Goal: Check status: Check status

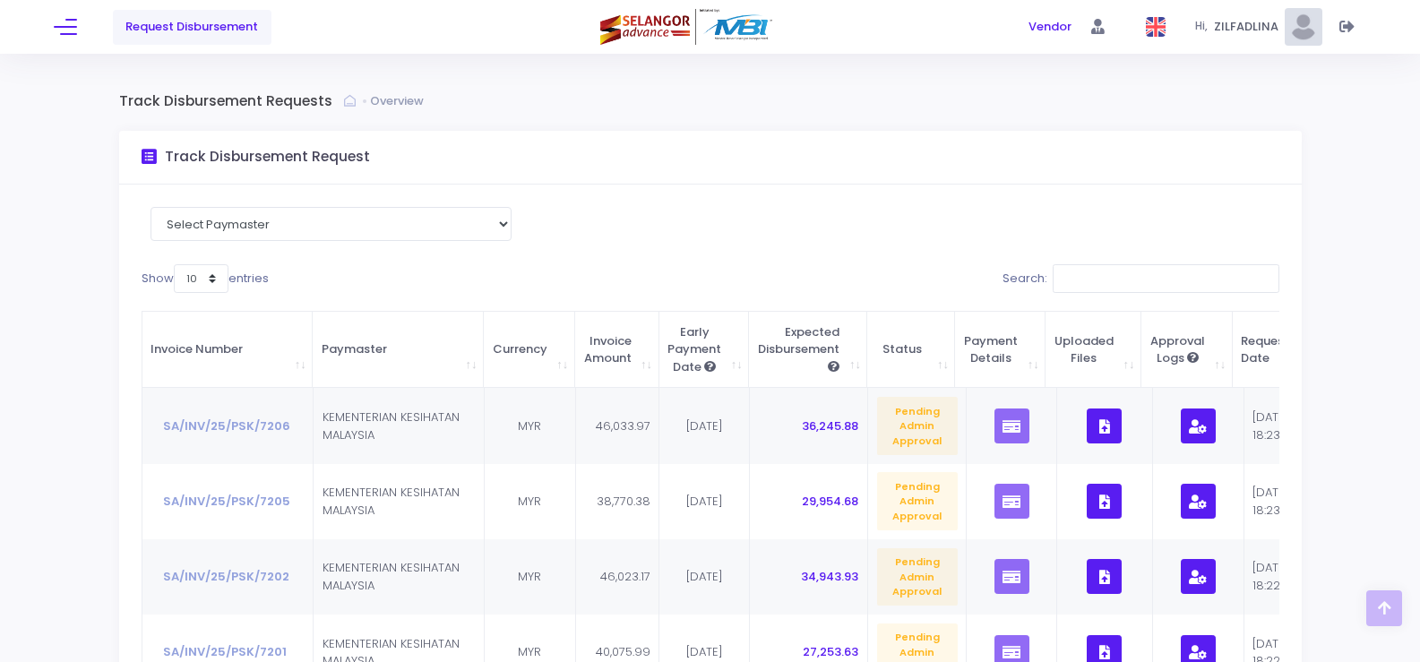
scroll to position [552, 0]
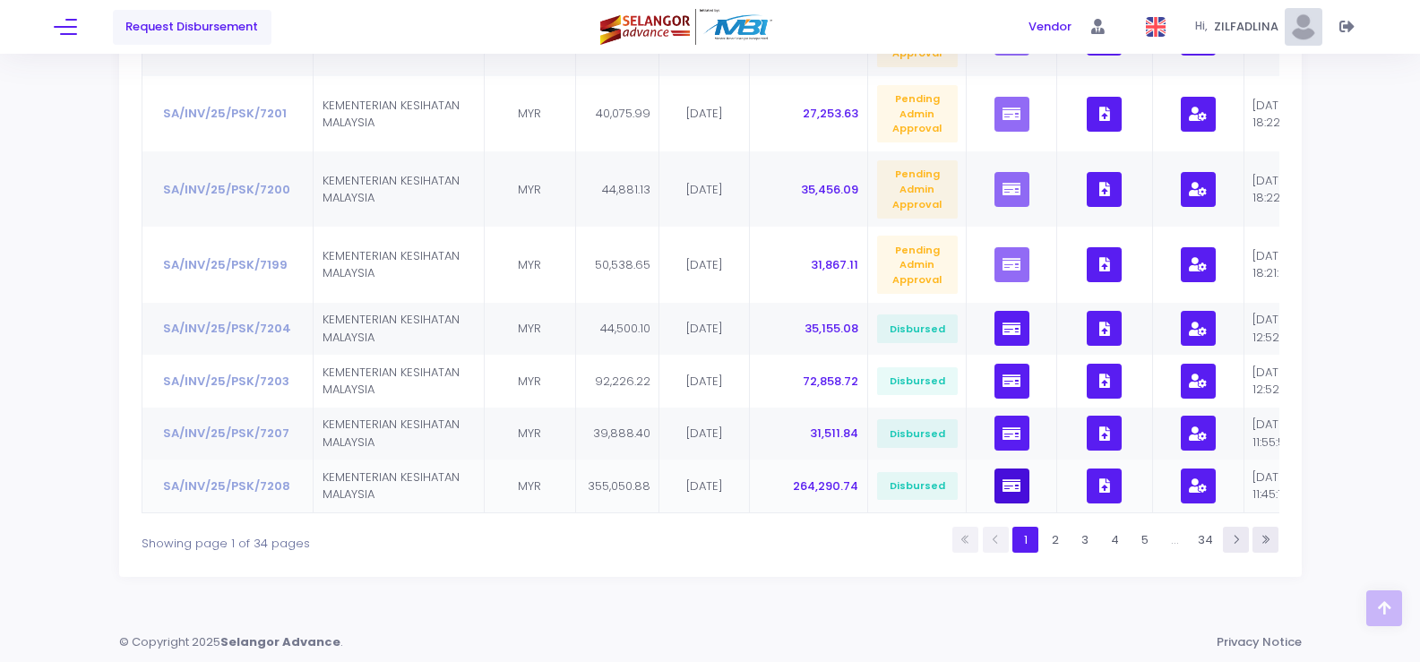
click at [1011, 486] on icon "button" at bounding box center [1011, 486] width 18 height 0
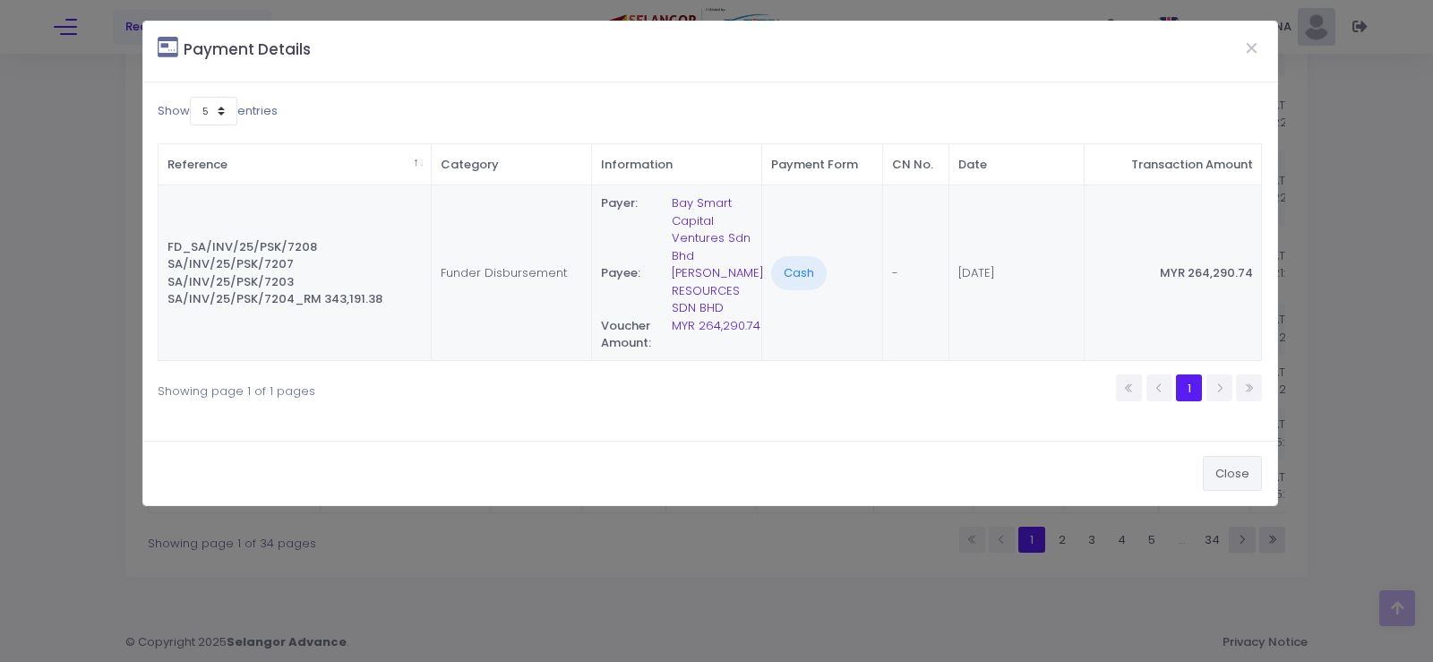
click at [1226, 477] on button "Close" at bounding box center [1232, 473] width 59 height 34
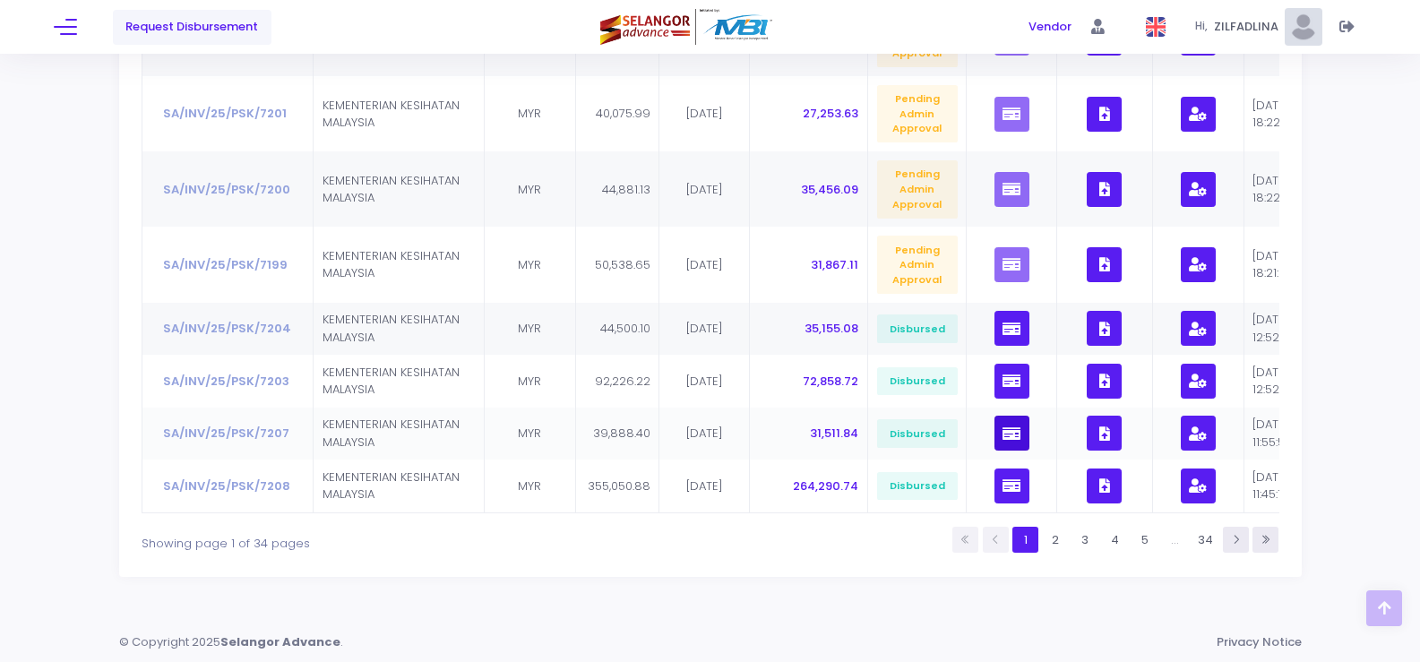
click at [1011, 434] on icon "button" at bounding box center [1011, 434] width 18 height 0
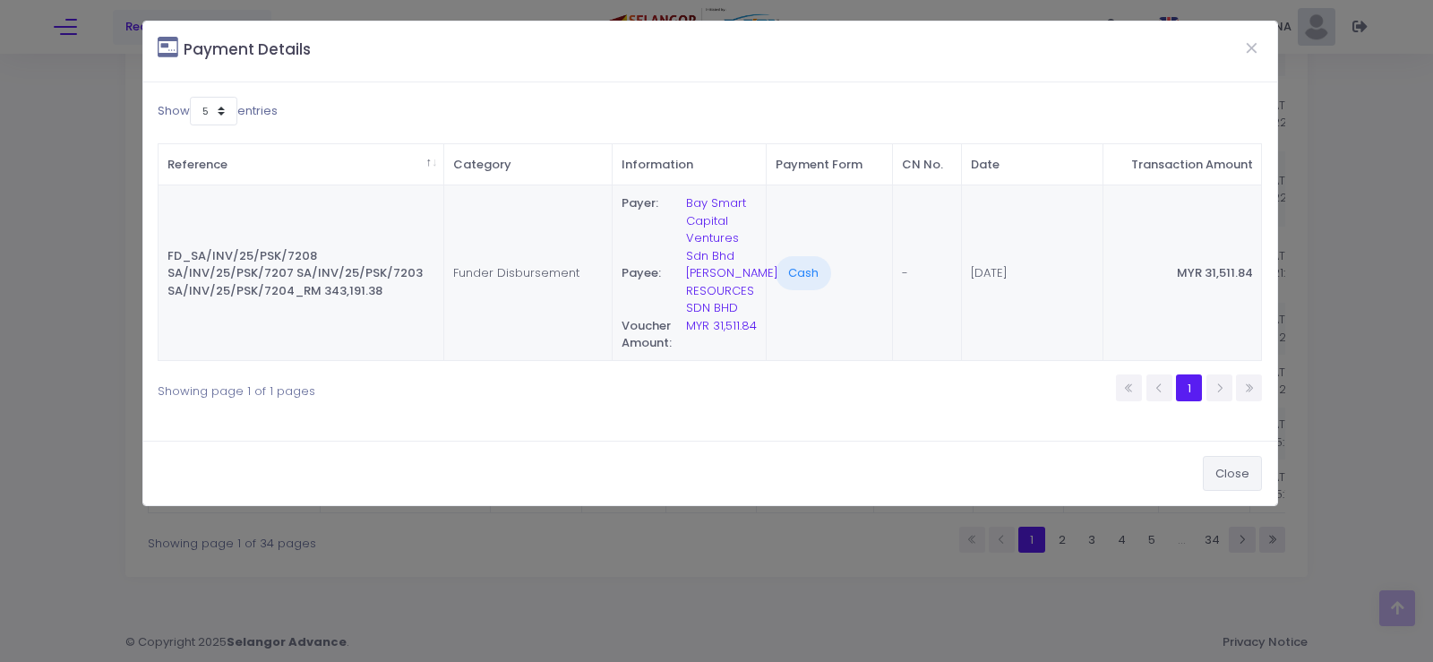
click at [1221, 479] on button "Close" at bounding box center [1232, 473] width 59 height 34
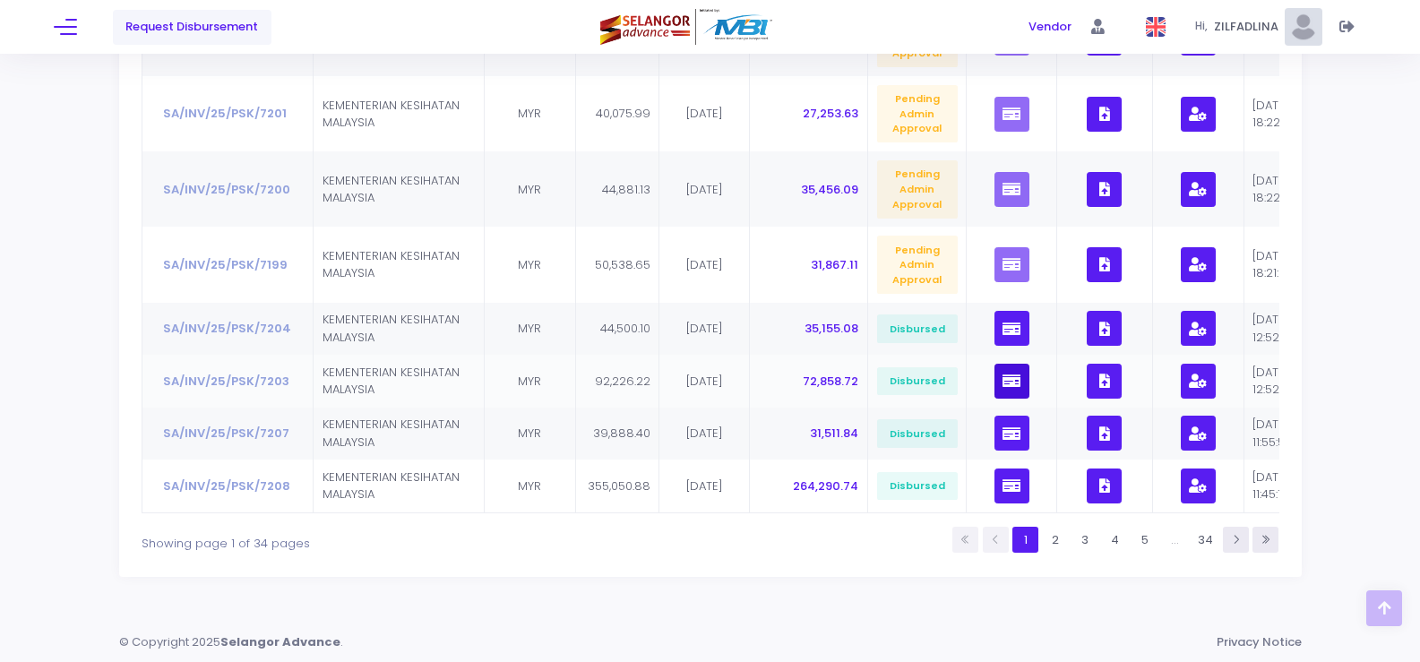
click at [1003, 381] on icon "button" at bounding box center [1011, 381] width 18 height 0
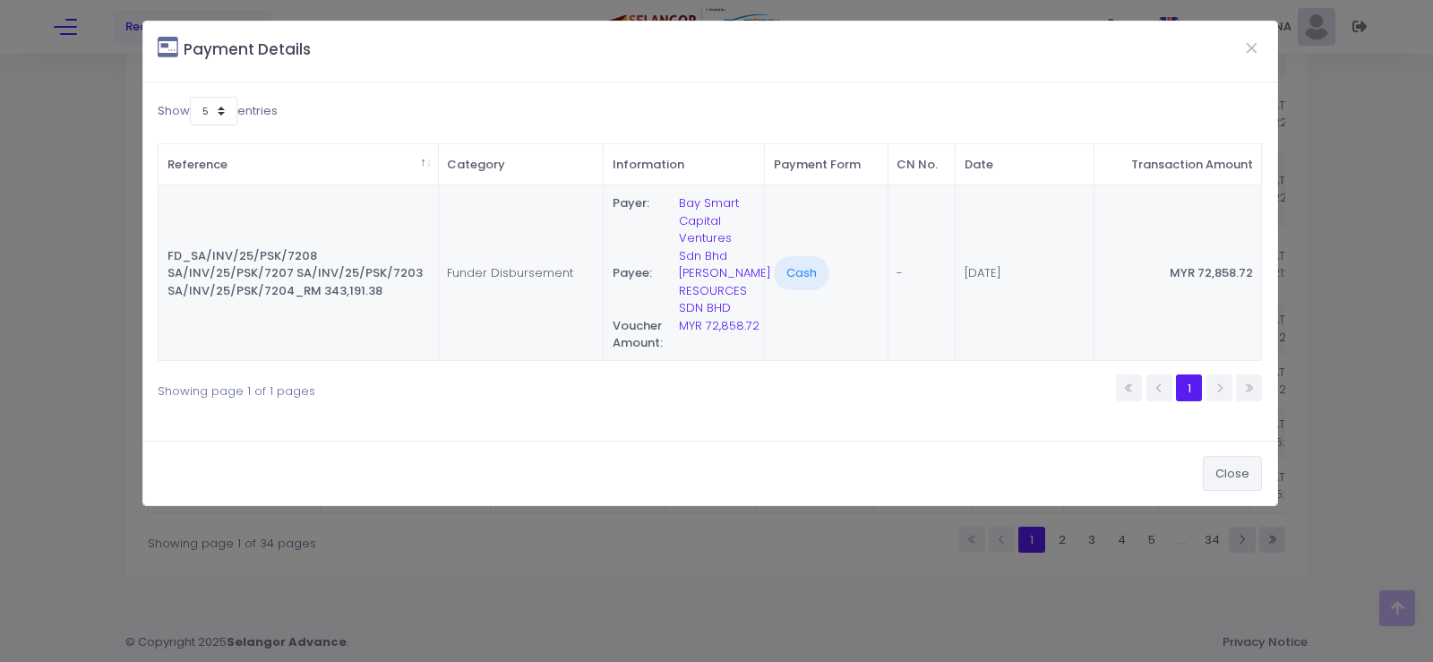
click at [1234, 483] on button "Close" at bounding box center [1232, 473] width 59 height 34
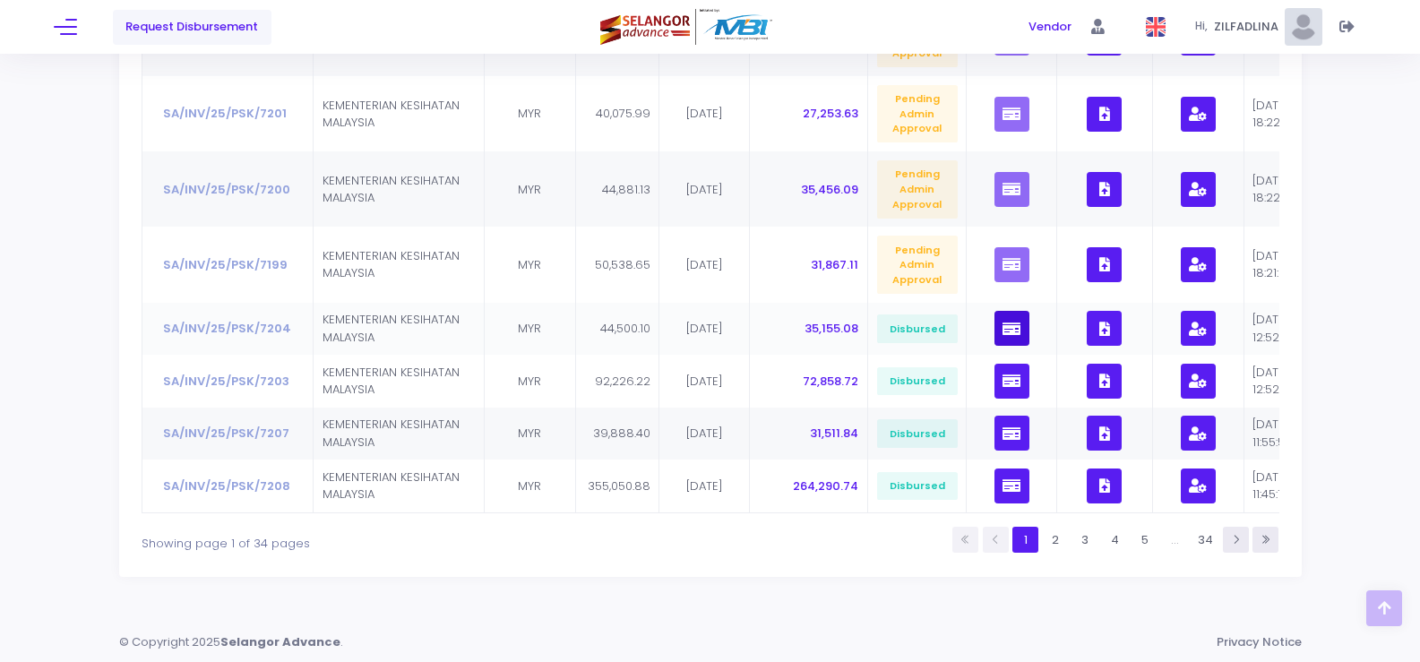
click at [1004, 329] on icon "button" at bounding box center [1011, 329] width 18 height 0
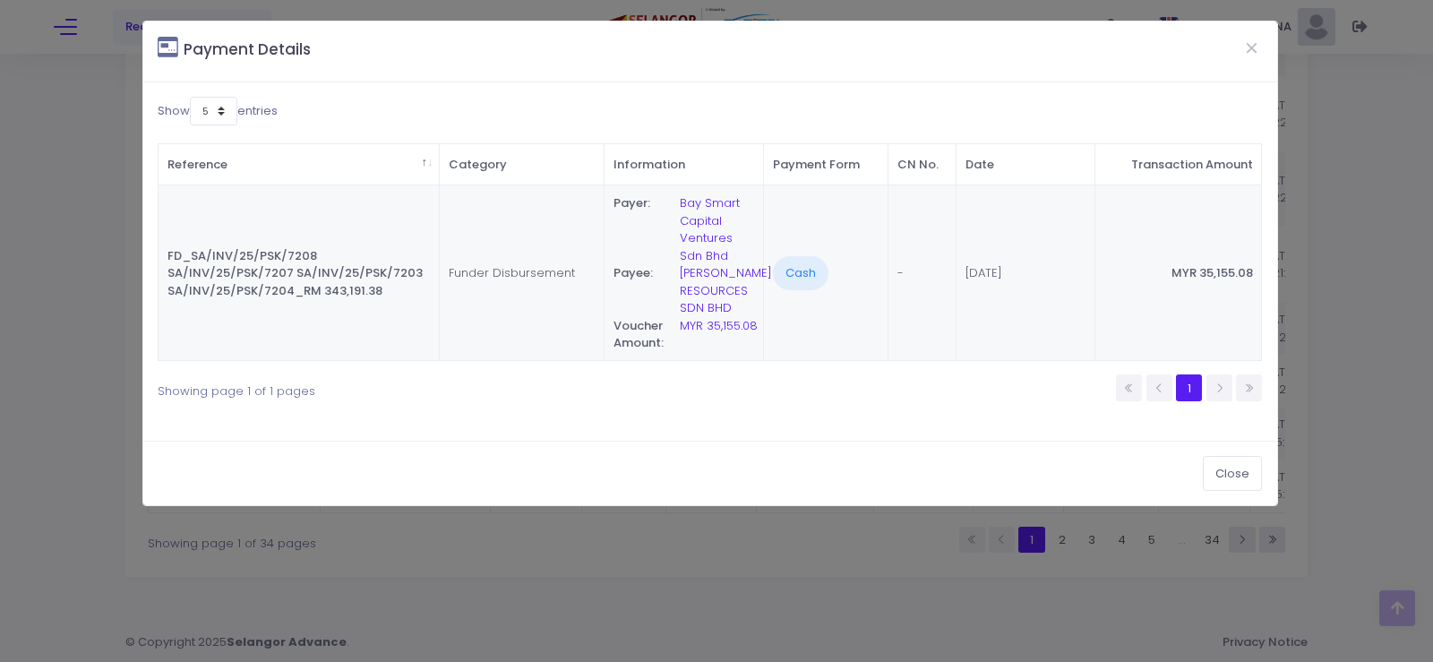
click at [1263, 470] on div "Close" at bounding box center [710, 473] width 1134 height 65
click at [1248, 464] on button "Close" at bounding box center [1232, 473] width 59 height 34
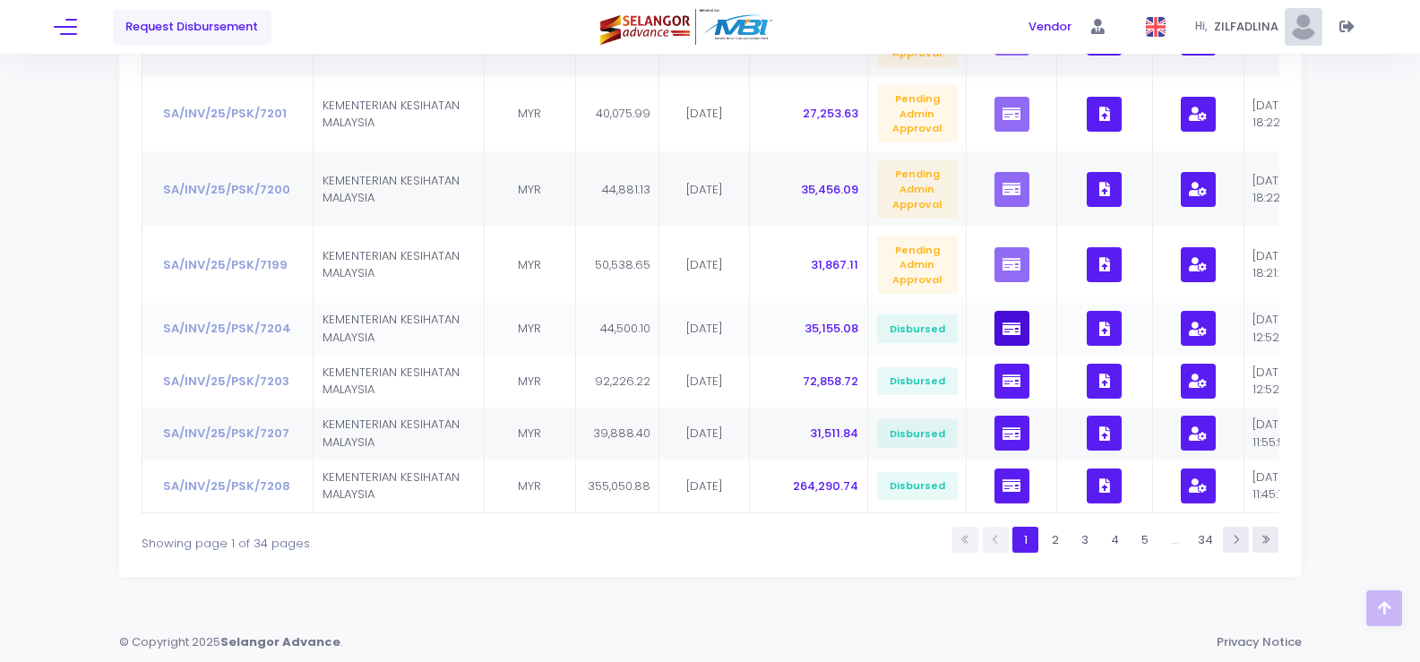
click at [1021, 324] on button "button" at bounding box center [1011, 328] width 35 height 35
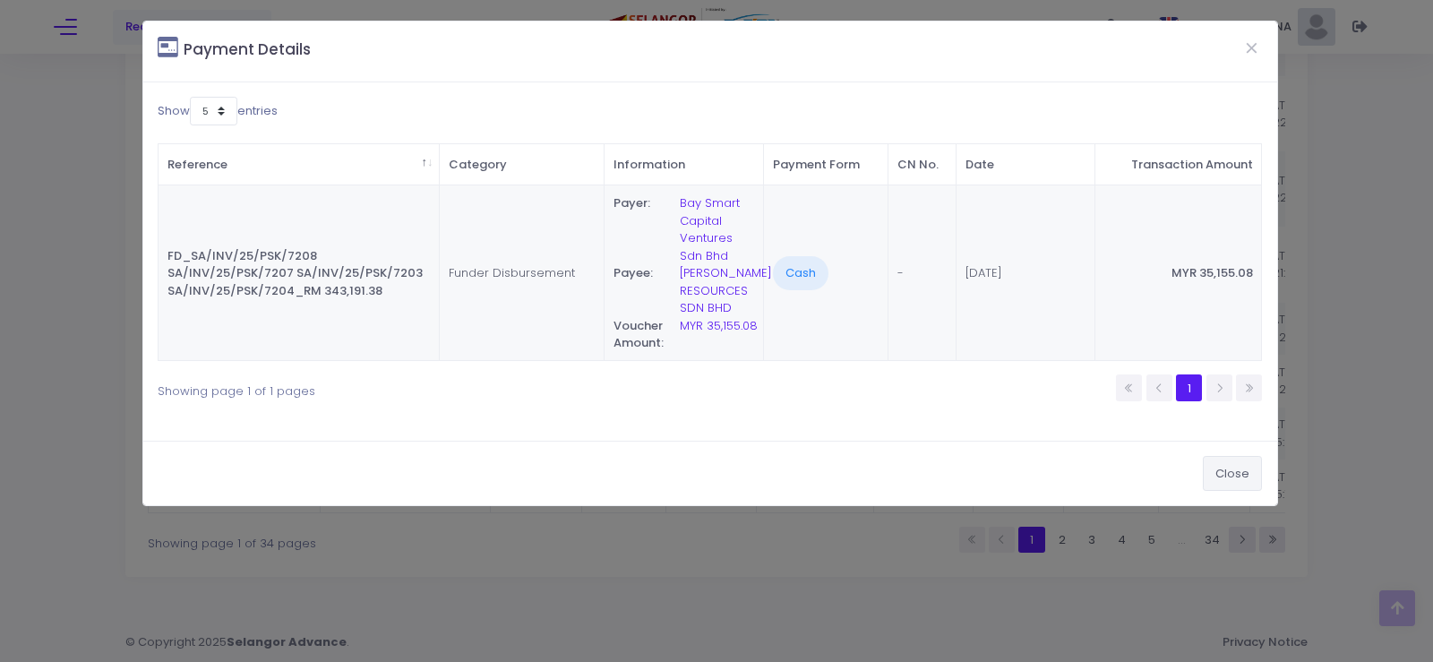
click at [1248, 474] on button "Close" at bounding box center [1232, 473] width 59 height 34
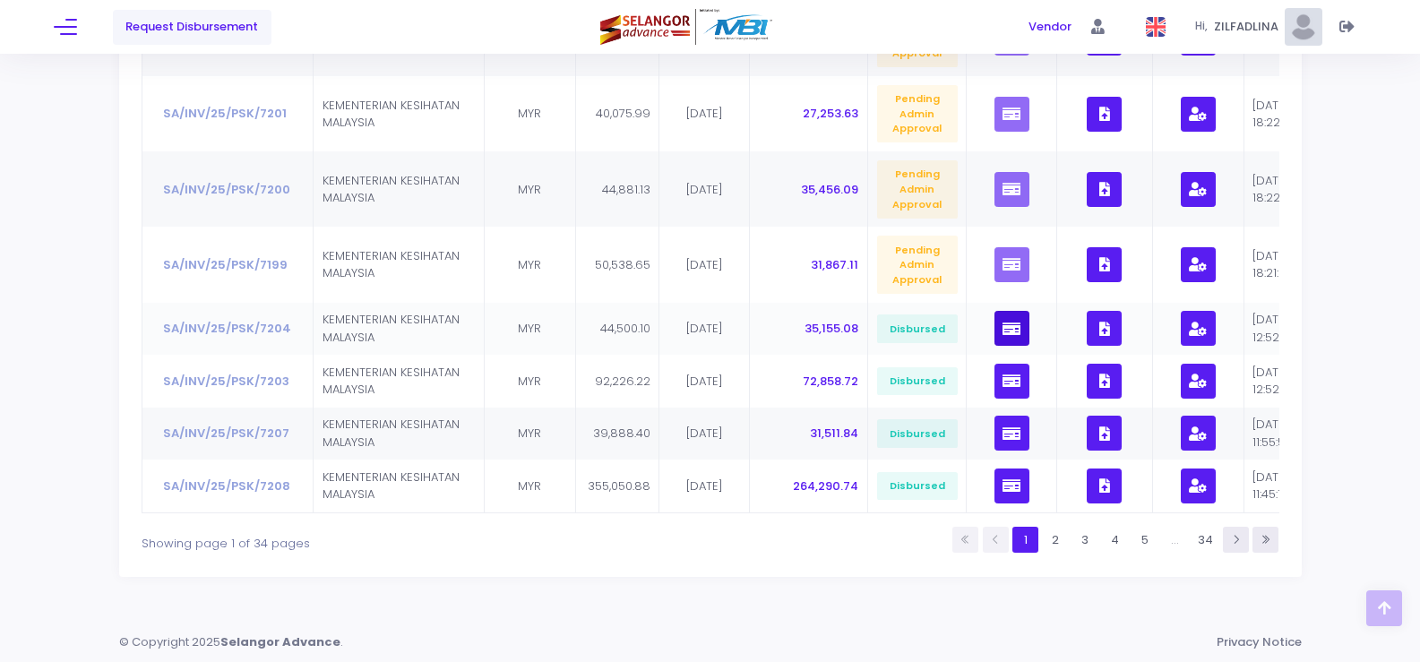
click at [1002, 329] on icon "button" at bounding box center [1011, 329] width 18 height 0
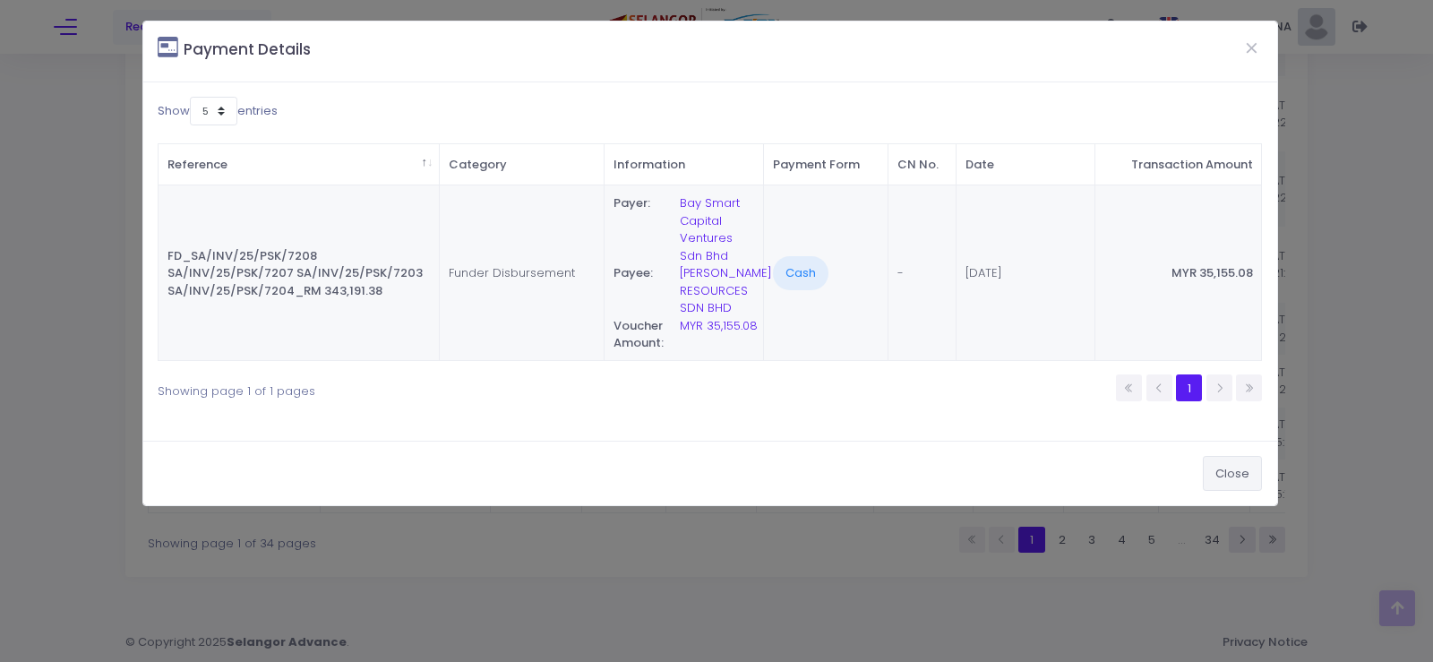
click at [1236, 476] on button "Close" at bounding box center [1232, 473] width 59 height 34
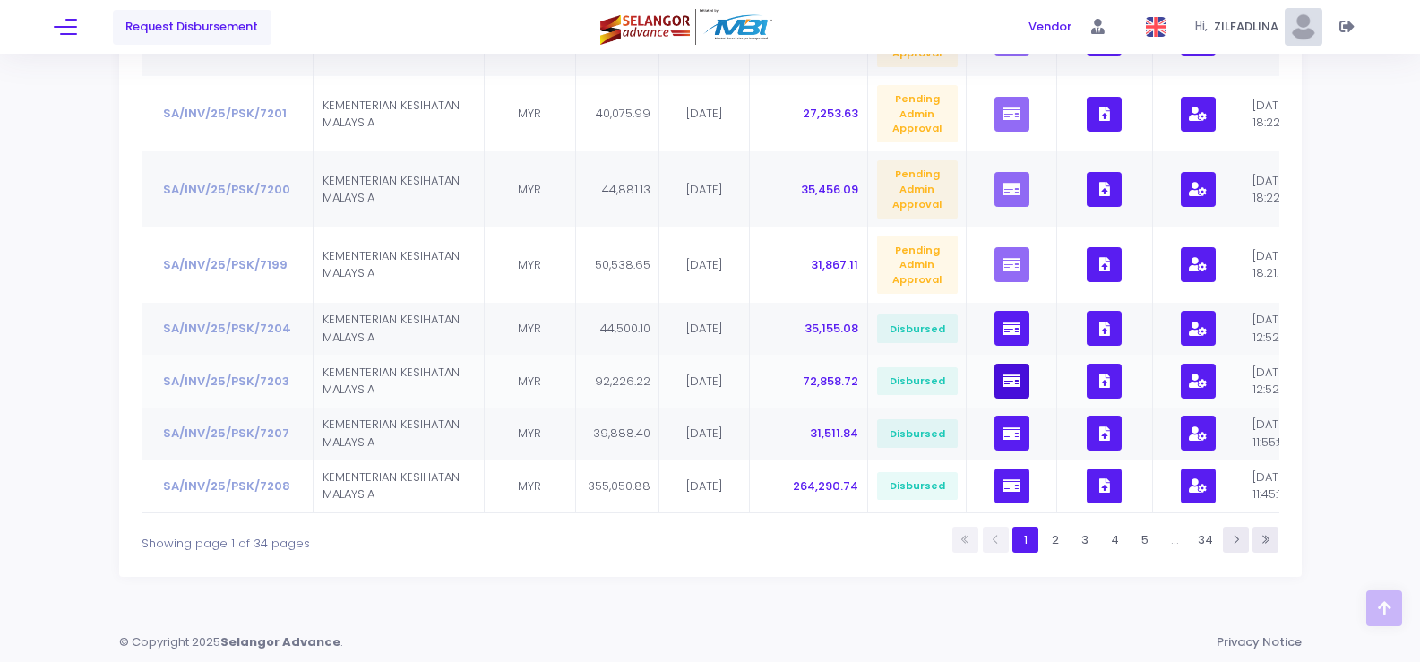
click at [1013, 375] on button "button" at bounding box center [1011, 381] width 35 height 35
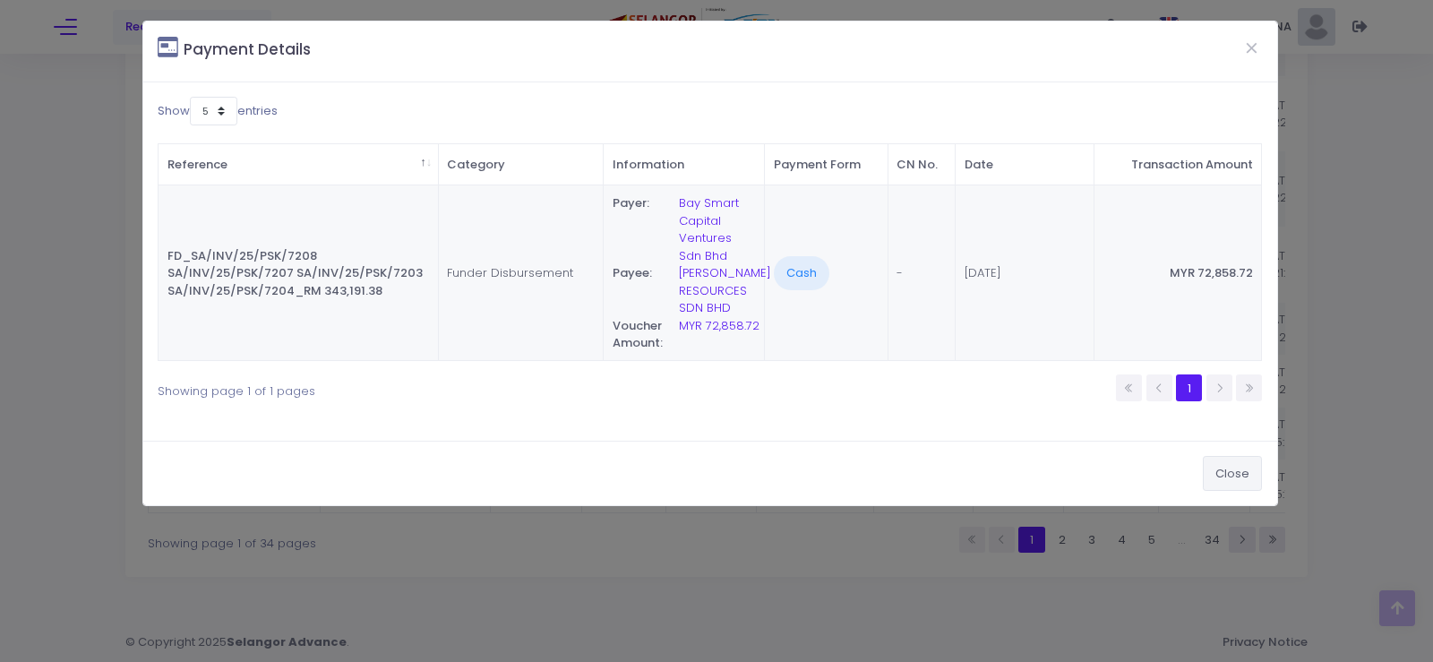
click at [1226, 470] on button "Close" at bounding box center [1232, 473] width 59 height 34
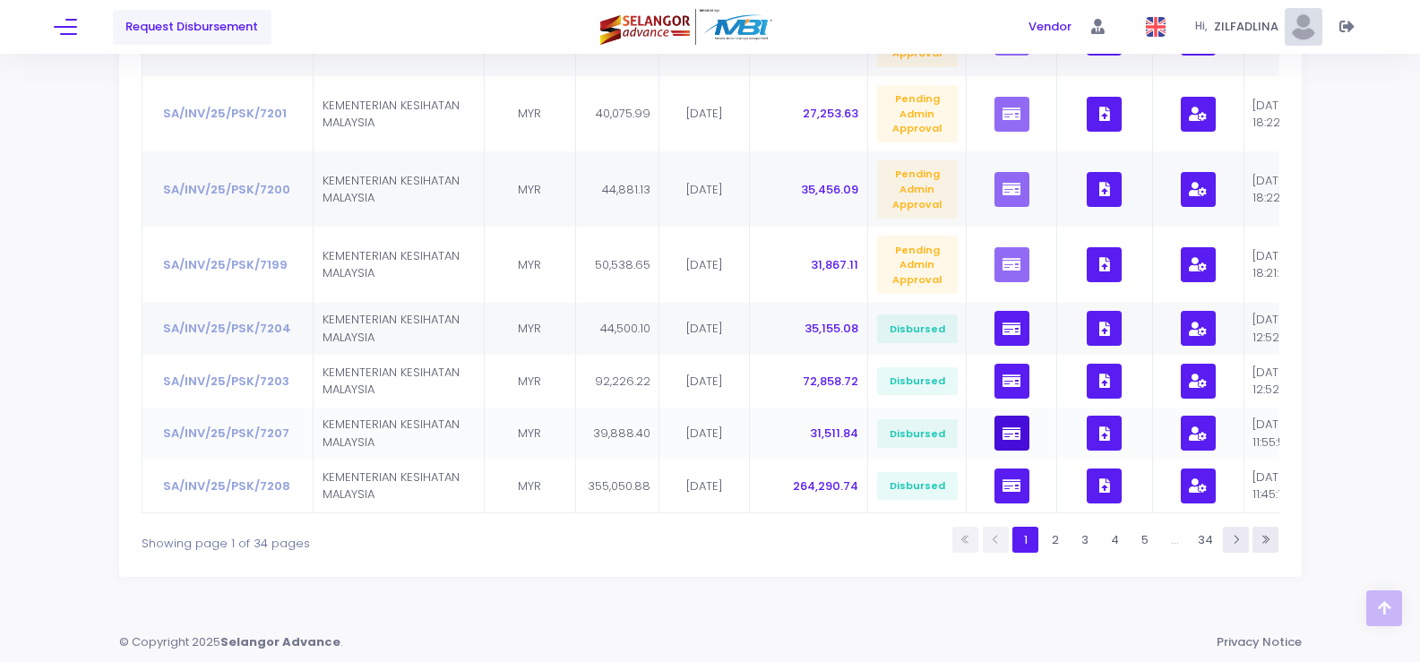
click at [1002, 427] on button "button" at bounding box center [1011, 433] width 35 height 35
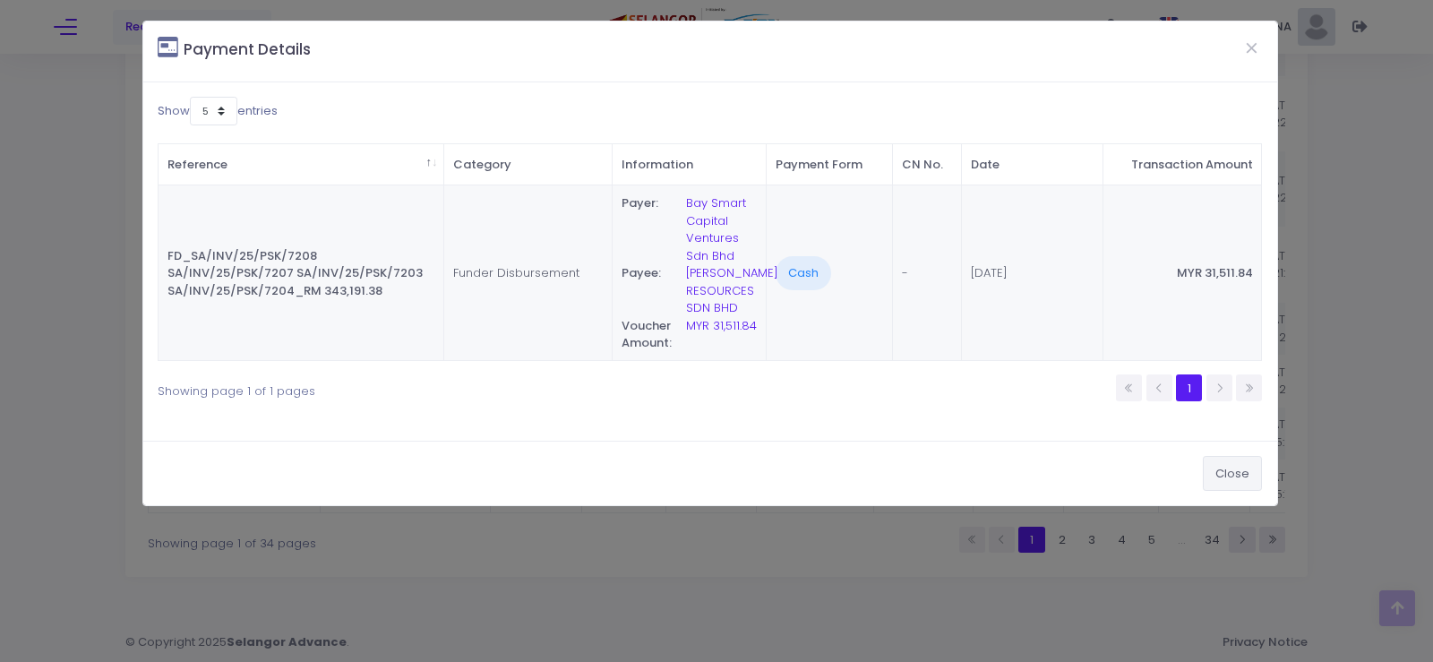
click at [1260, 490] on button "Close" at bounding box center [1232, 473] width 59 height 34
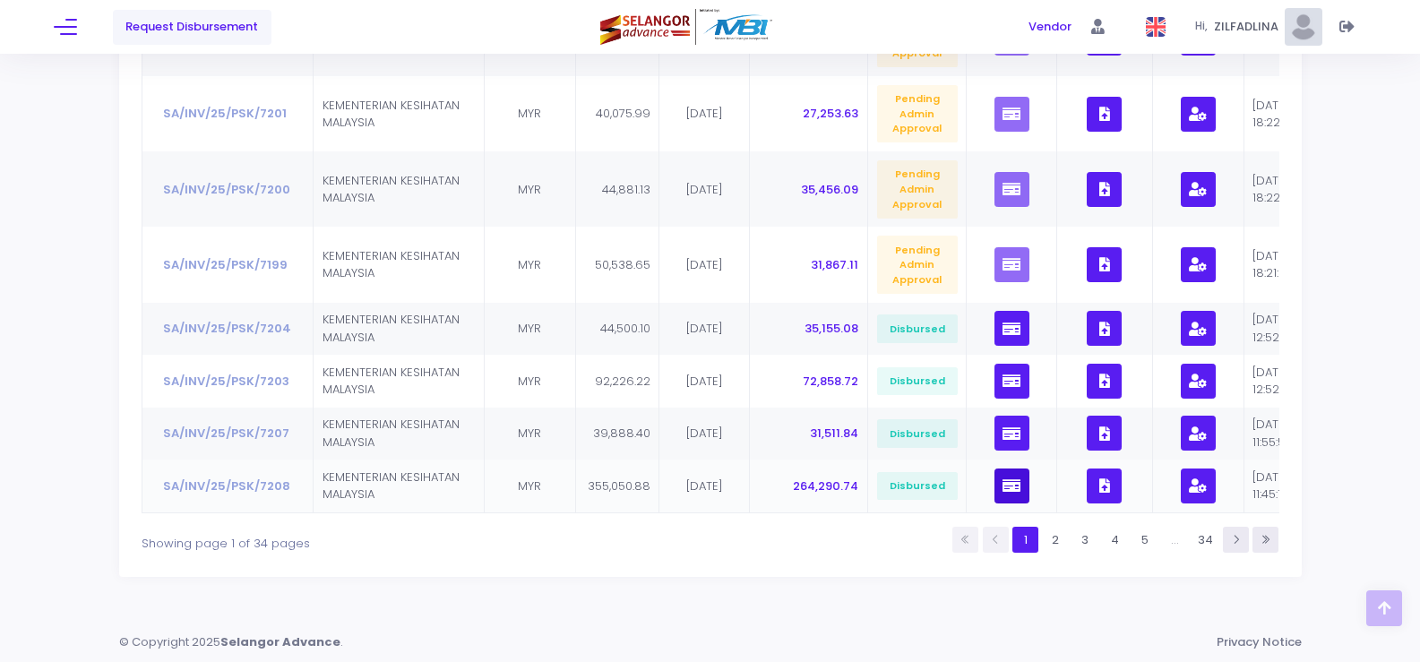
click at [1016, 477] on button "button" at bounding box center [1011, 486] width 35 height 35
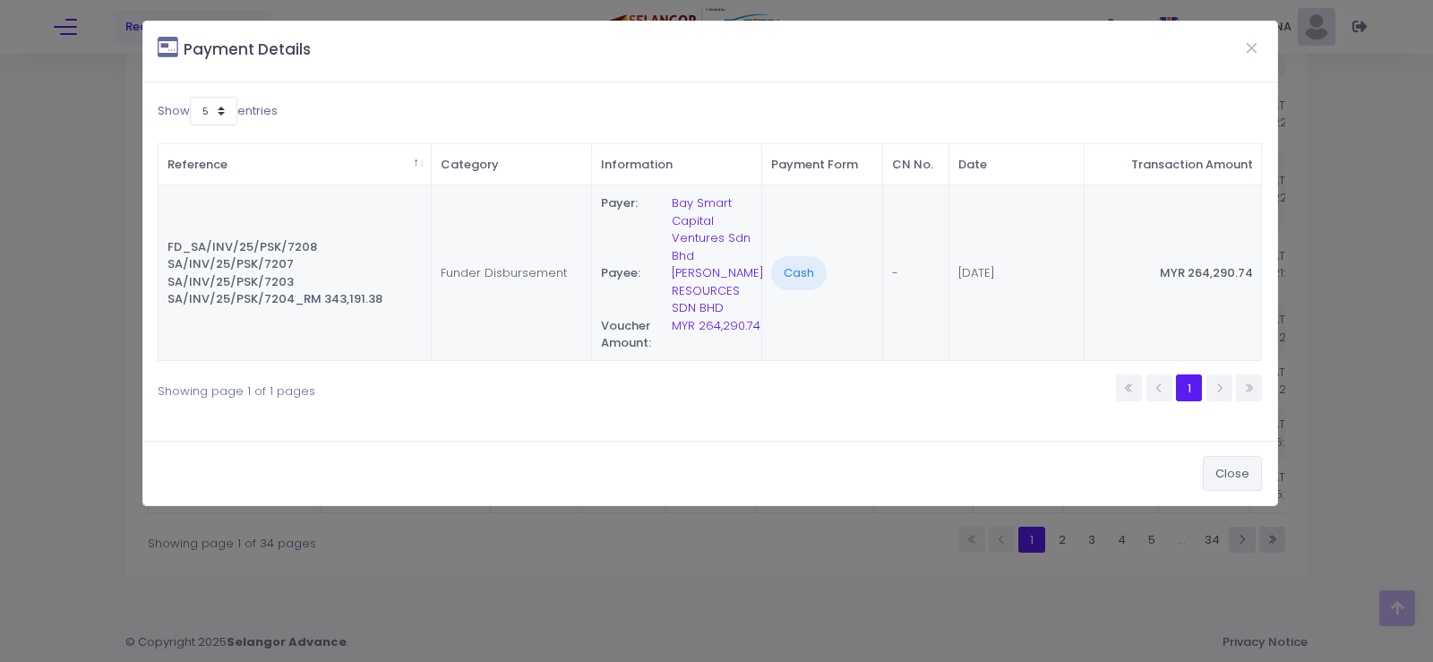
click at [1239, 474] on button "Close" at bounding box center [1232, 473] width 59 height 34
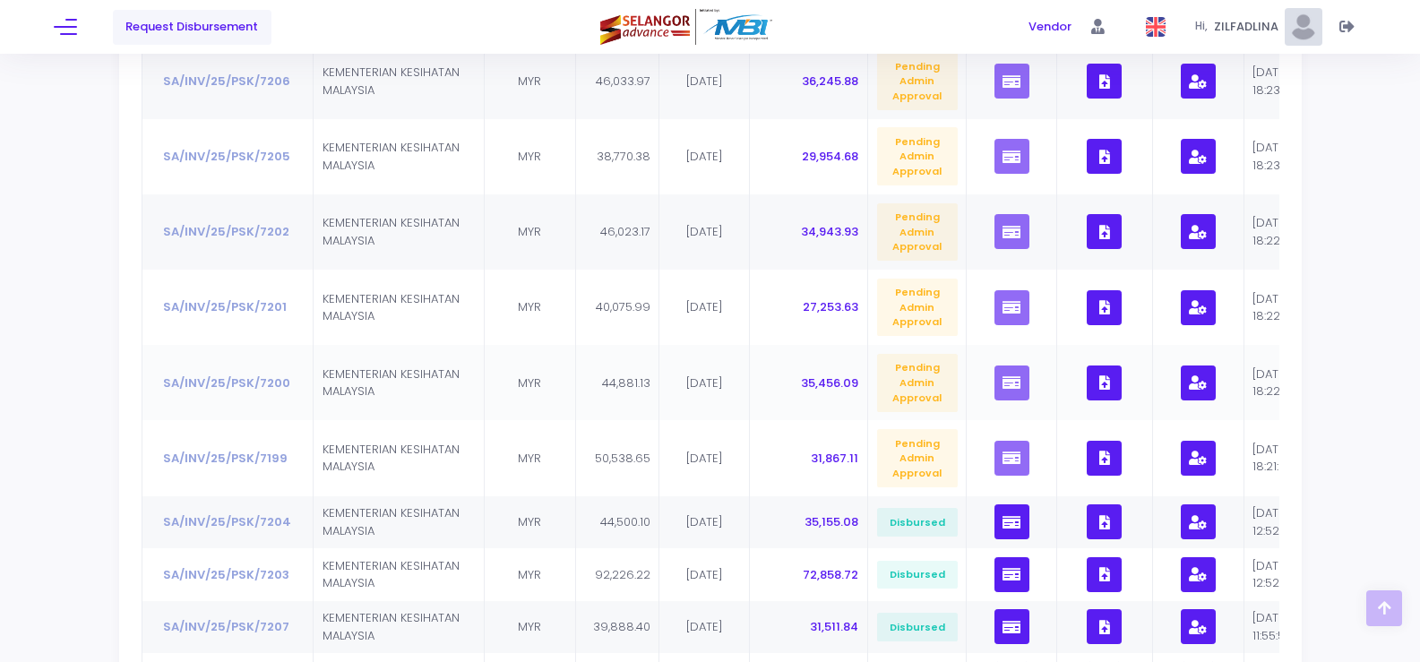
scroll to position [448, 0]
